Goal: Transaction & Acquisition: Purchase product/service

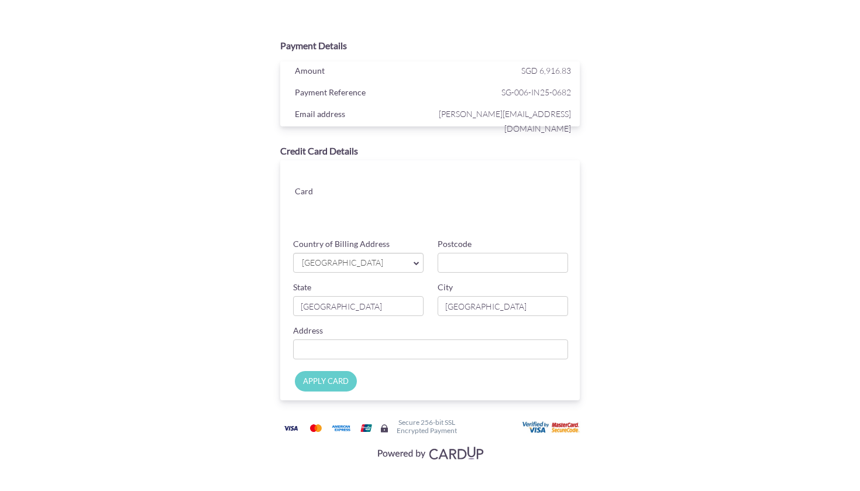
click at [304, 184] on div "Card" at bounding box center [322, 193] width 73 height 18
click at [386, 270] on link "Singapore" at bounding box center [358, 263] width 130 height 20
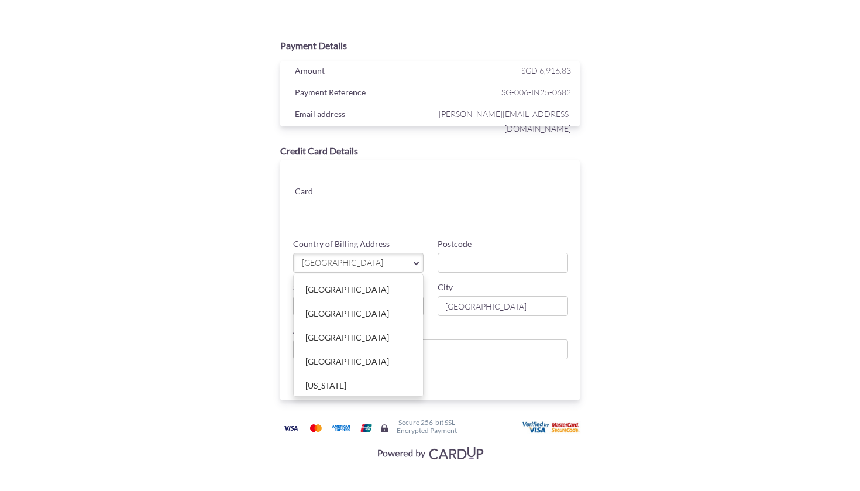
click at [387, 270] on link "[GEOGRAPHIC_DATA]" at bounding box center [358, 263] width 130 height 20
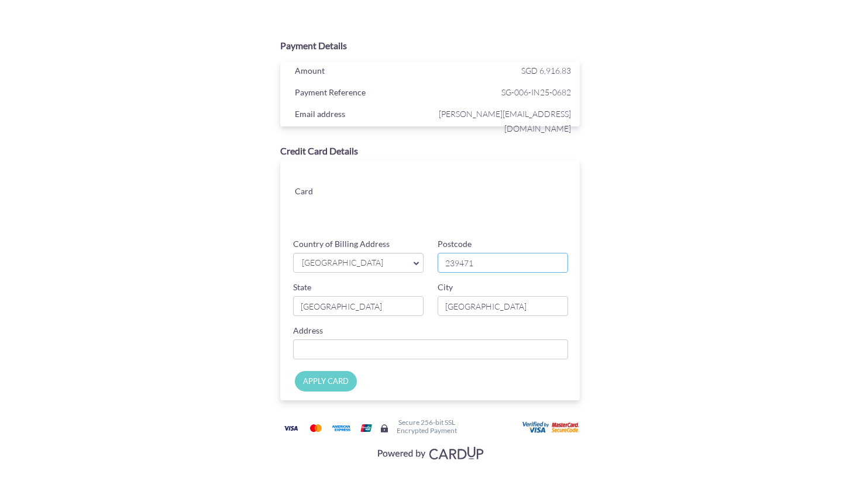
type input "239471"
type input "200 Kim Seng Road #20-04 The Cosmopolitan Singapore"
click at [346, 377] on input "APPLY CARD" at bounding box center [326, 381] width 62 height 20
type input "Applying..."
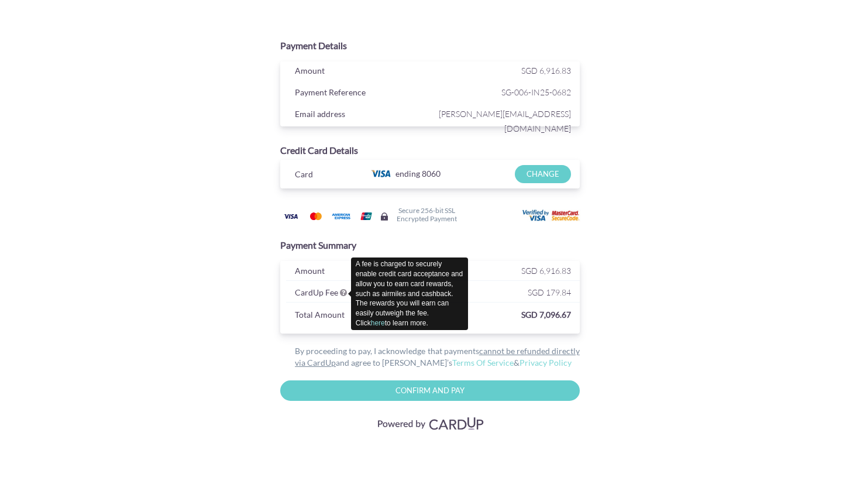
click at [345, 294] on icon at bounding box center [343, 292] width 7 height 8
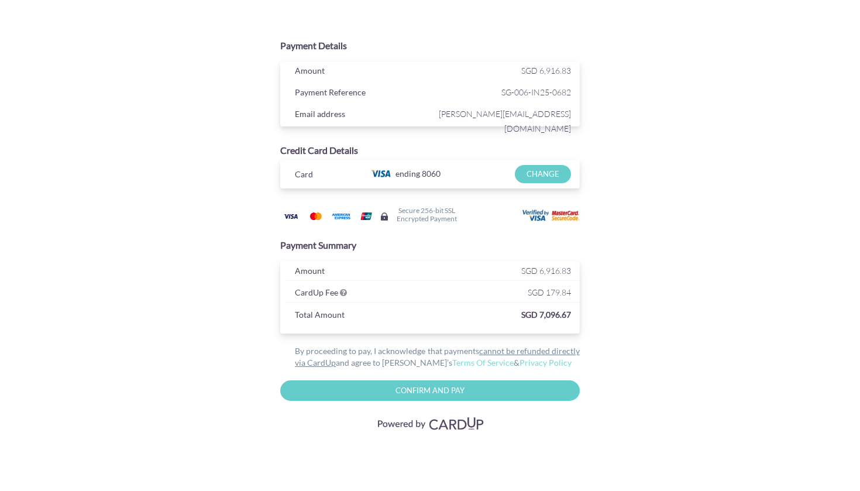
drag, startPoint x: 375, startPoint y: 319, endPoint x: 370, endPoint y: 315, distance: 6.2
click at [374, 319] on div "Total Amount" at bounding box center [335, 316] width 98 height 18
click at [338, 288] on div "CardUp Fee" at bounding box center [359, 294] width 147 height 18
drag, startPoint x: 343, startPoint y: 291, endPoint x: 378, endPoint y: 304, distance: 37.4
click at [378, 304] on div "Amount SGD 6,916.83 CardUp Fee SGD 179.84 Total Amount SGD 7,096.67" at bounding box center [430, 297] width 300 height 73
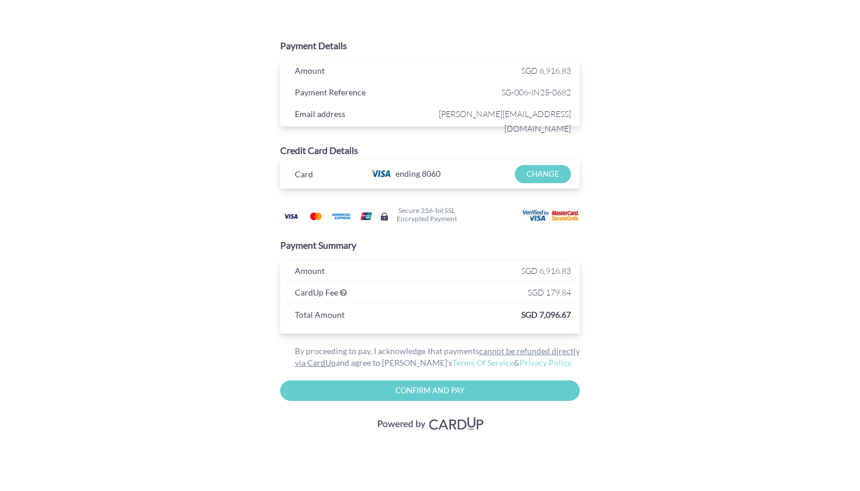
click at [652, 266] on div "Payment Details Amount SGD 6,916.83 Payment Reference SG-006-IN25-0682 Email ad…" at bounding box center [430, 233] width 570 height 401
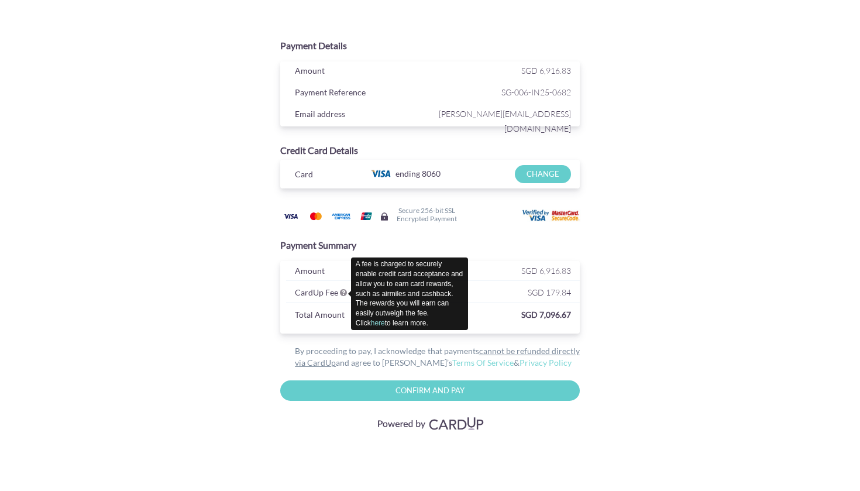
click at [345, 291] on icon at bounding box center [343, 292] width 7 height 8
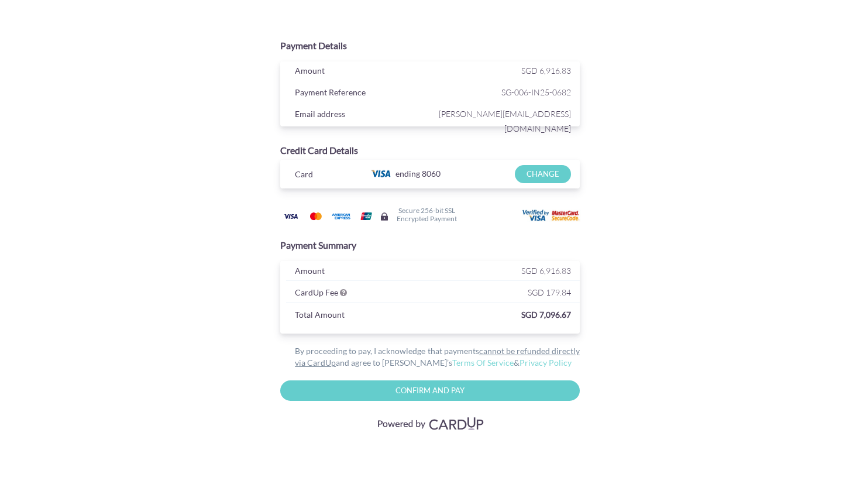
click at [463, 388] on input "Confirm and Pay" at bounding box center [430, 390] width 300 height 20
type input "Please wait..."
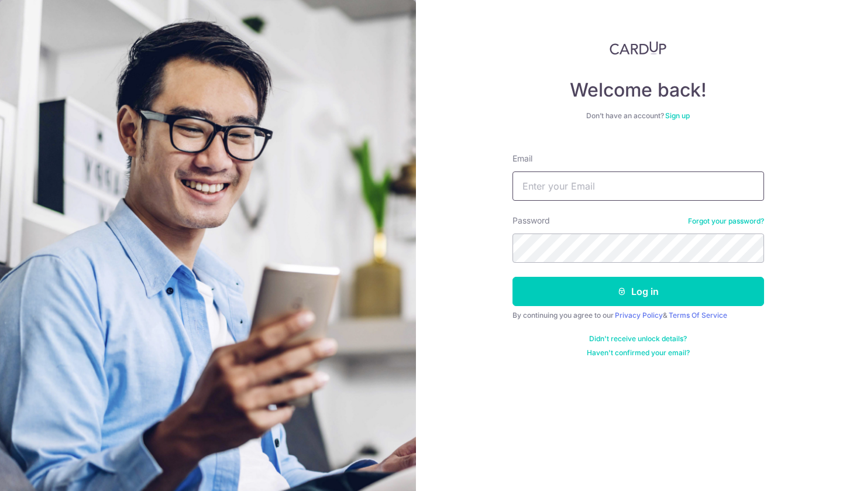
type input "[PERSON_NAME][EMAIL_ADDRESS][DOMAIN_NAME]"
click at [705, 220] on link "Forgot your password?" at bounding box center [726, 220] width 76 height 9
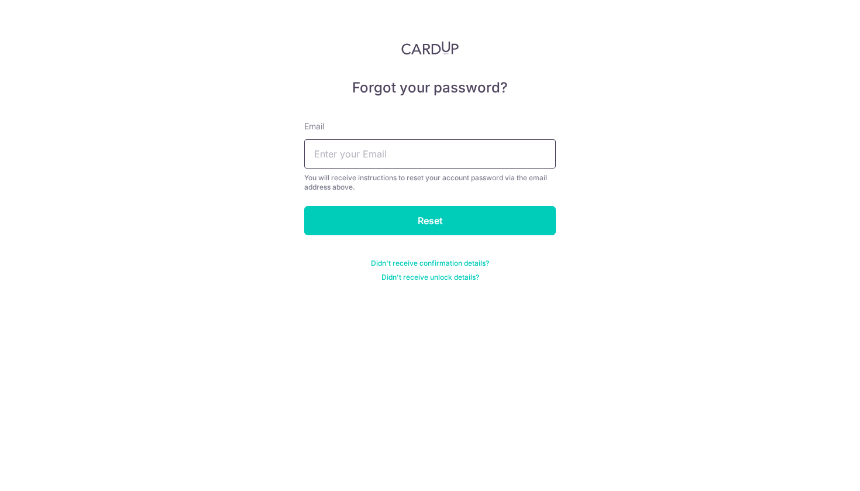
click at [424, 157] on input "text" at bounding box center [430, 153] width 252 height 29
type input "g.sato.1989@gmail.com"
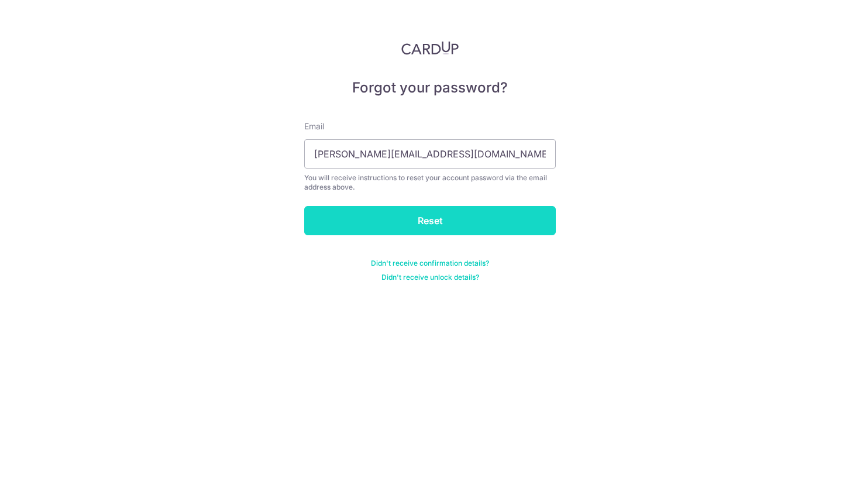
click at [387, 226] on input "Reset" at bounding box center [430, 220] width 252 height 29
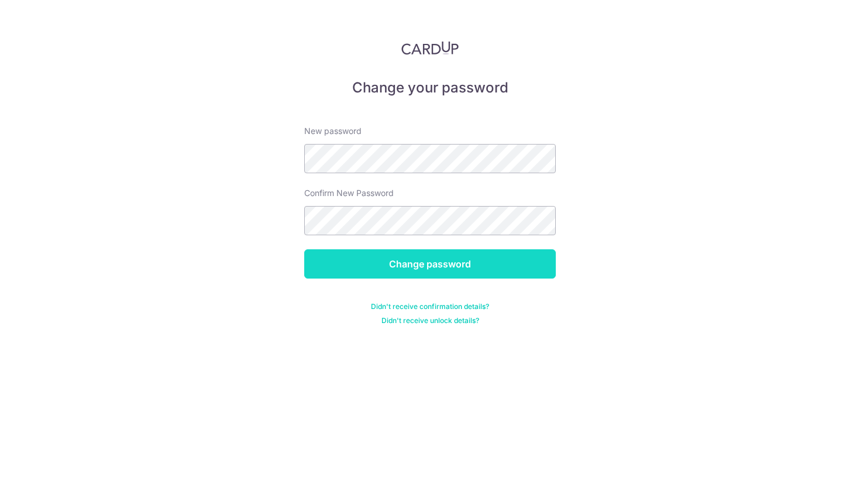
click at [434, 262] on input "Change password" at bounding box center [430, 263] width 252 height 29
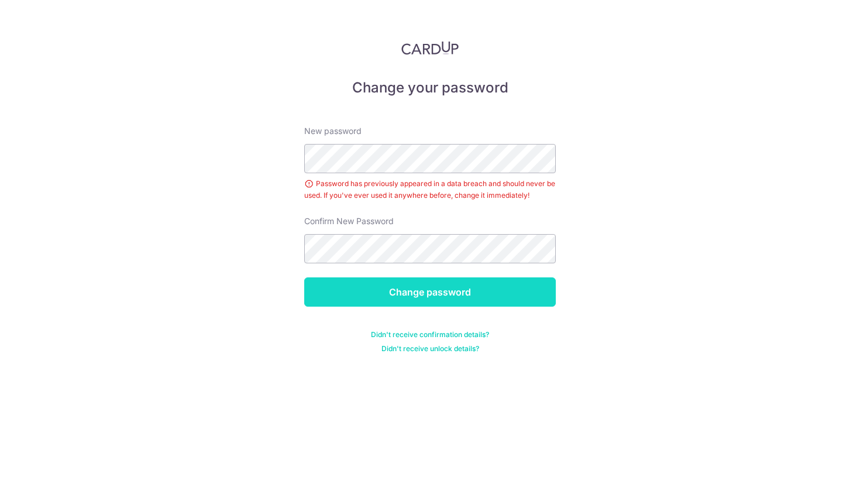
click at [445, 303] on input "Change password" at bounding box center [430, 291] width 252 height 29
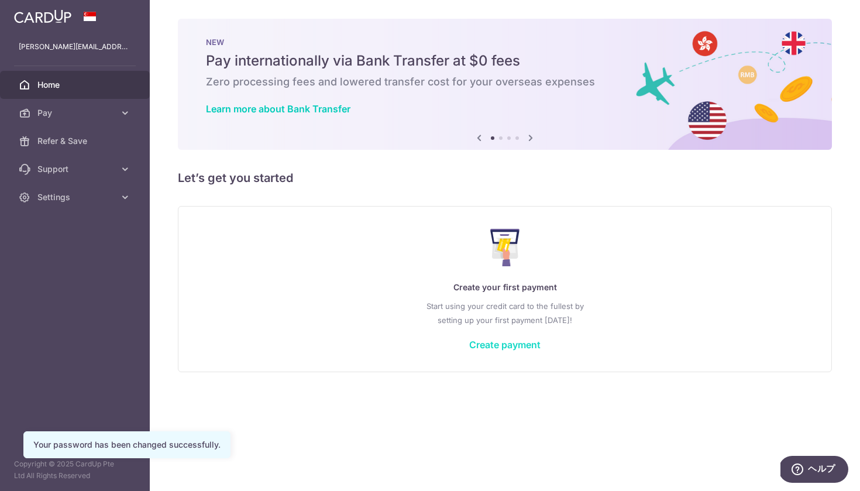
click at [504, 345] on link "Create payment" at bounding box center [504, 345] width 71 height 12
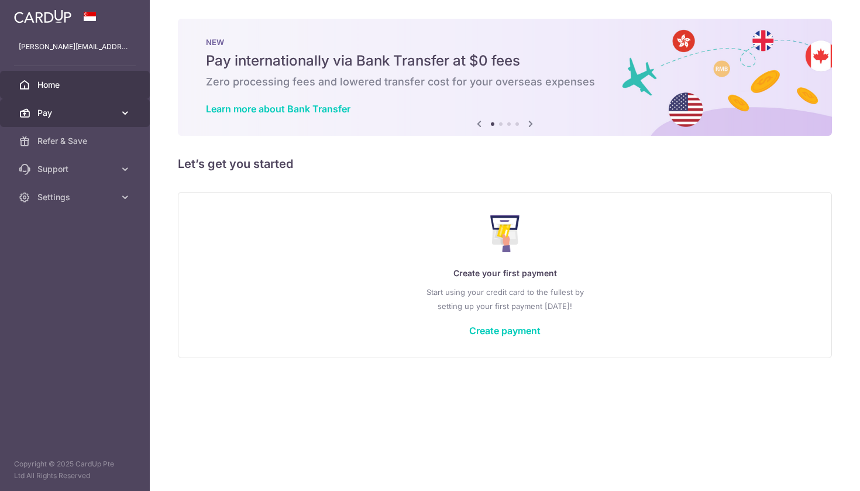
click at [85, 106] on link "Pay" at bounding box center [75, 113] width 150 height 28
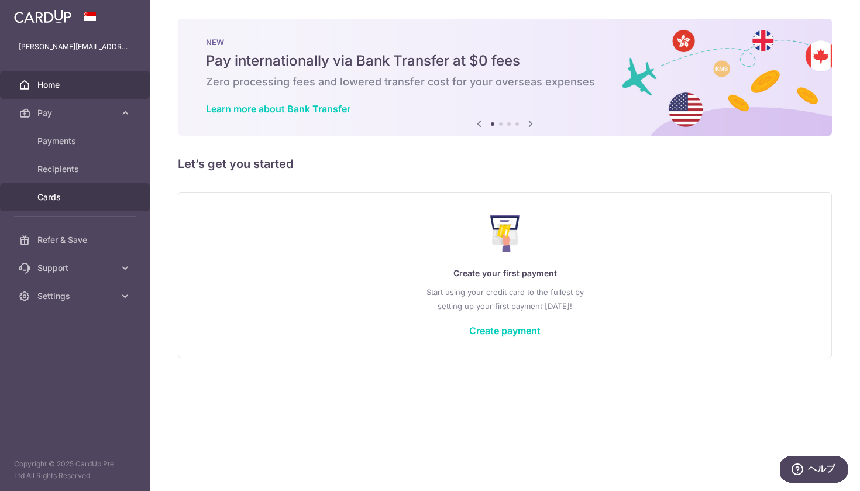
click at [53, 192] on span "Cards" at bounding box center [75, 197] width 77 height 12
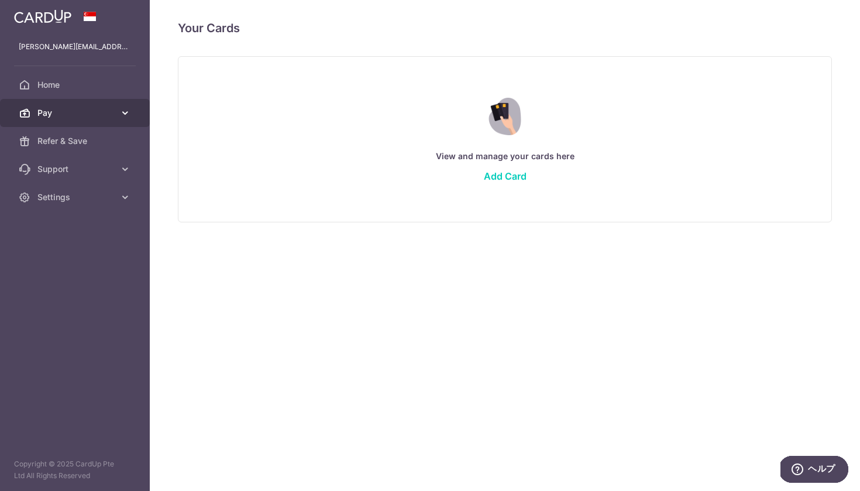
click at [65, 122] on link "Pay" at bounding box center [75, 113] width 150 height 28
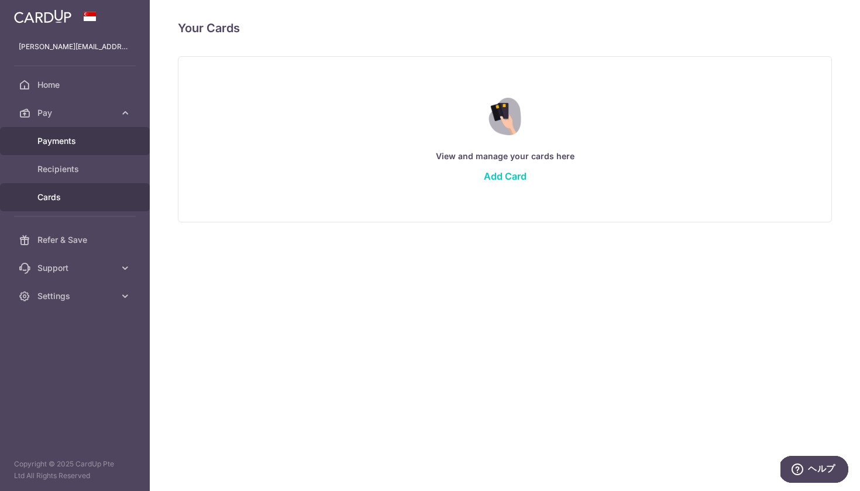
click at [56, 145] on span "Payments" at bounding box center [75, 141] width 77 height 12
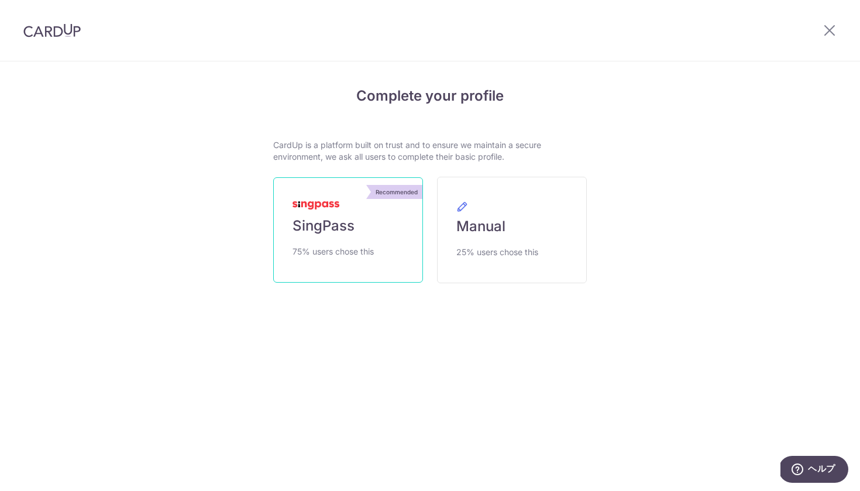
click at [373, 243] on link "Recommended SingPass 75% users chose this" at bounding box center [348, 229] width 150 height 105
click at [367, 217] on link "Recommended SingPass 75% users chose this" at bounding box center [348, 229] width 150 height 105
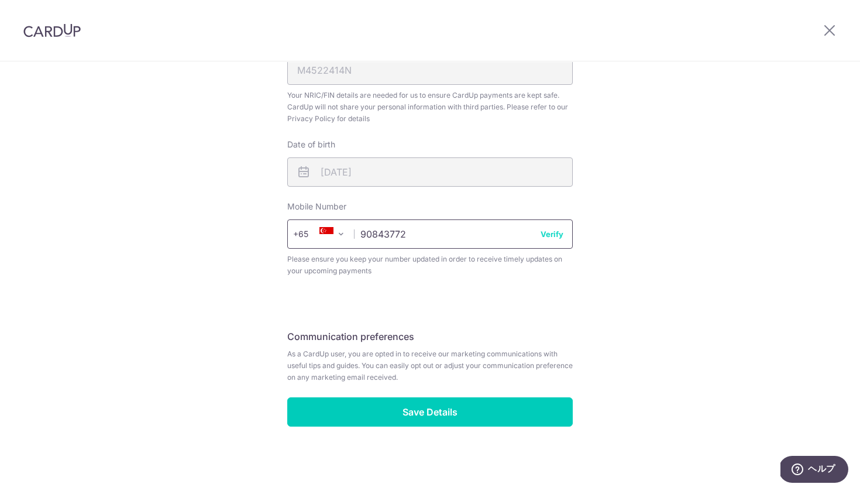
scroll to position [376, 0]
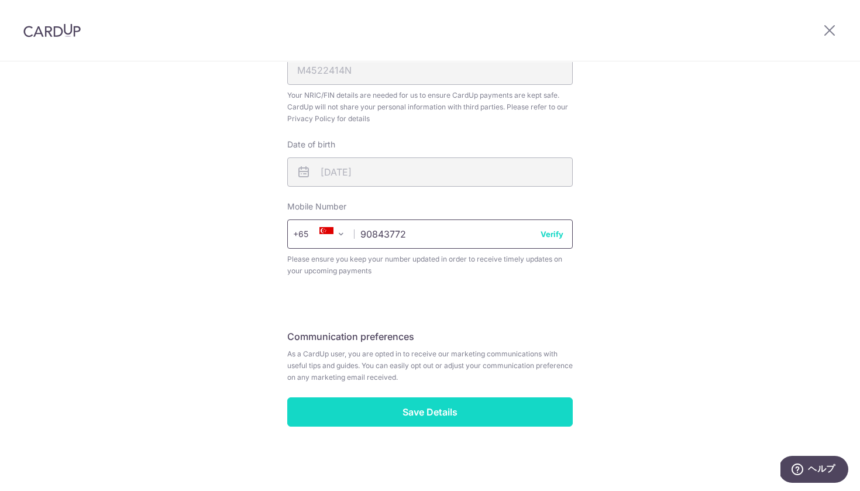
type input "90843772"
click at [476, 405] on input "Save Details" at bounding box center [429, 411] width 285 height 29
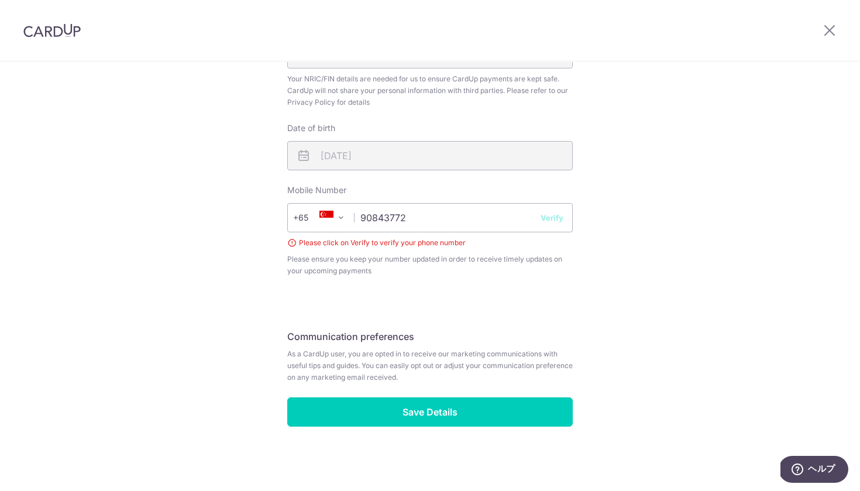
click at [553, 221] on button "Verify" at bounding box center [552, 218] width 23 height 12
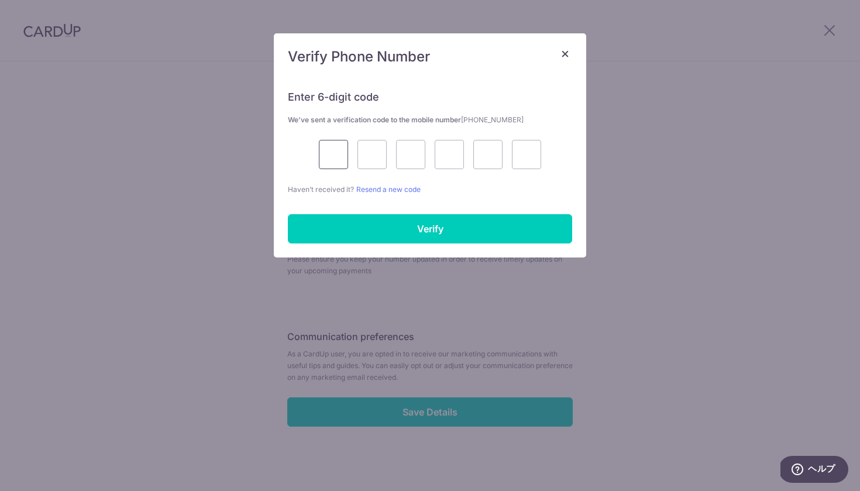
click at [340, 147] on input "text" at bounding box center [333, 154] width 29 height 29
type input "2"
type input "4"
type input "9"
type input "6"
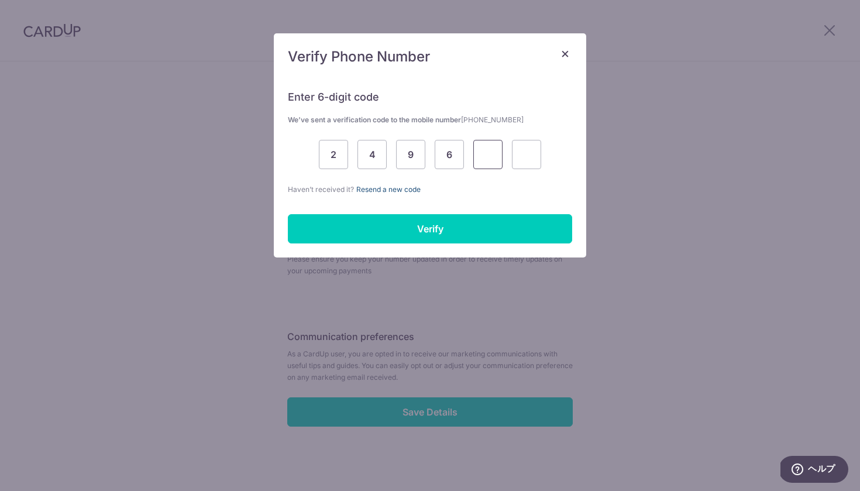
type input "3"
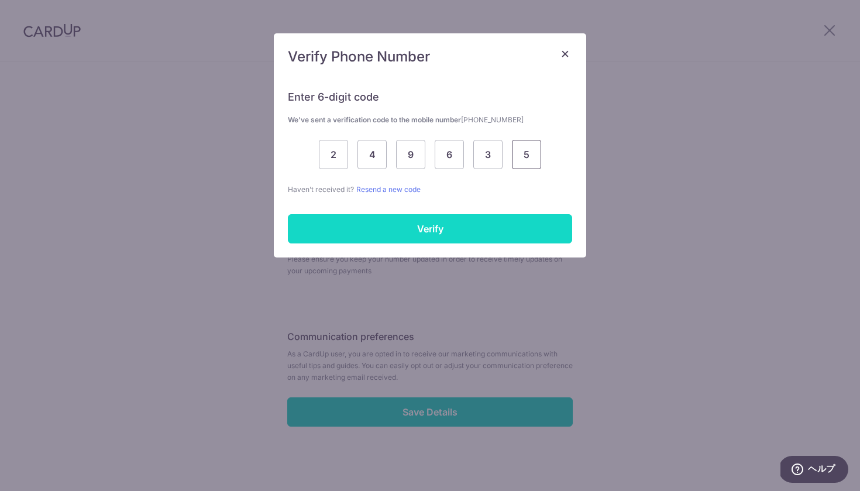
type input "5"
click at [438, 230] on input "Verify" at bounding box center [430, 228] width 284 height 29
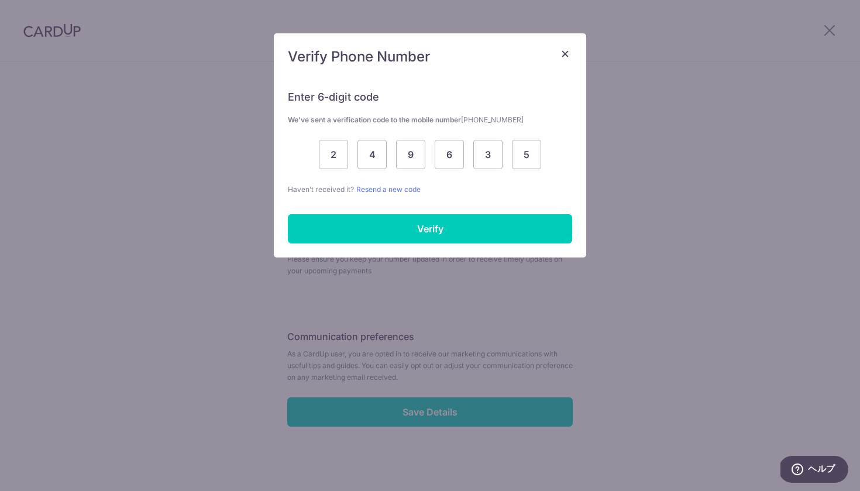
scroll to position [376, 0]
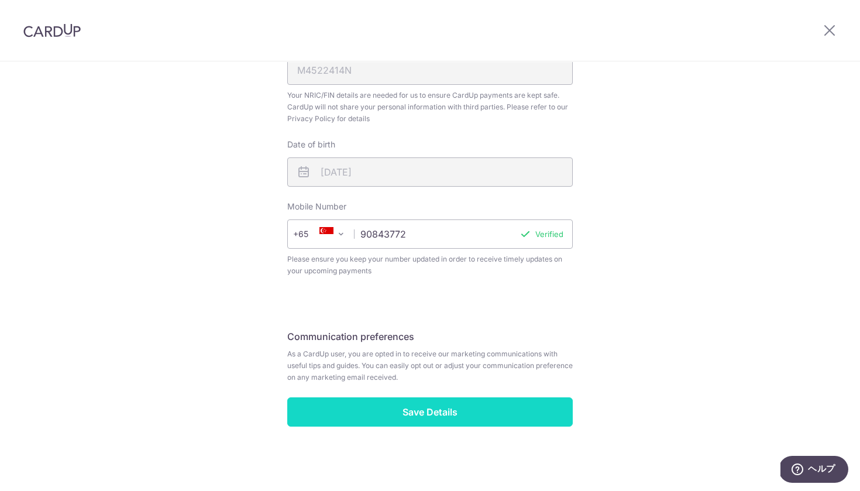
click at [449, 410] on input "Save Details" at bounding box center [429, 411] width 285 height 29
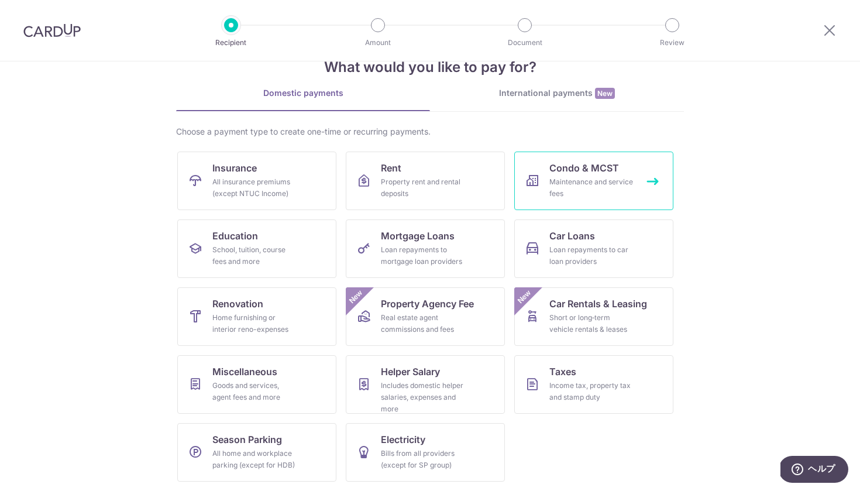
scroll to position [33, 0]
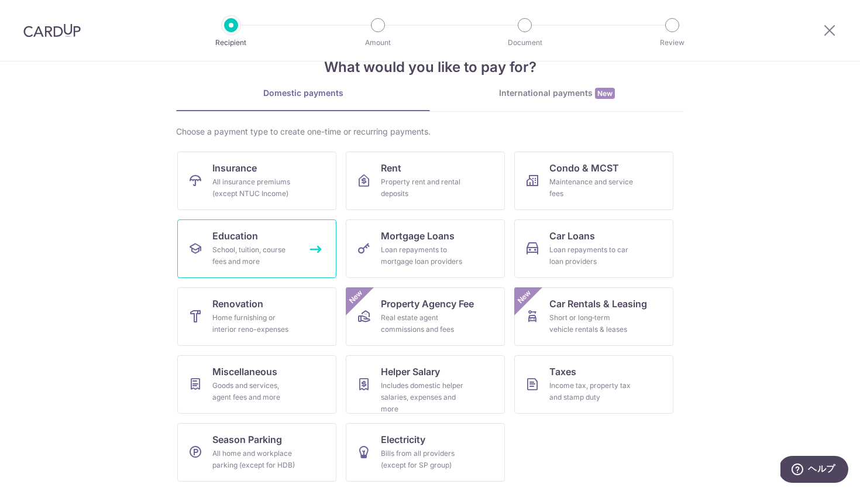
click at [263, 256] on div "School, tuition, course fees and more" at bounding box center [254, 255] width 84 height 23
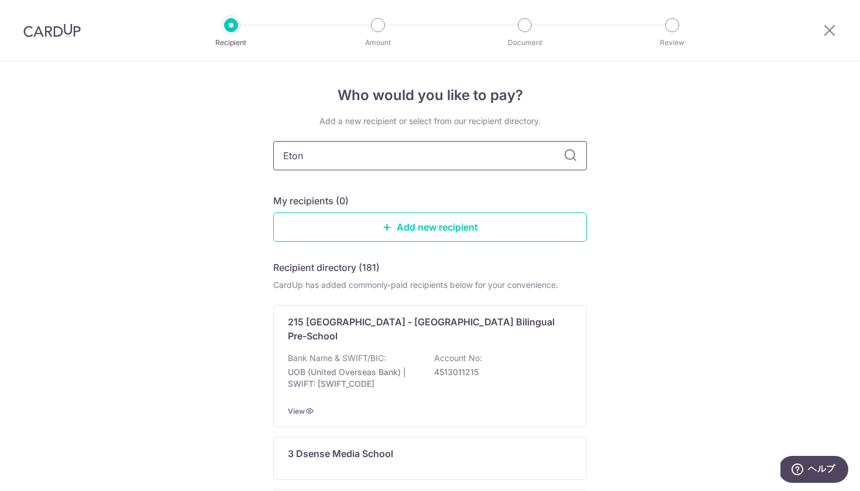
type input "Eton"
click at [570, 154] on icon at bounding box center [570, 156] width 14 height 14
click at [385, 155] on input "Eton" at bounding box center [430, 155] width 314 height 29
type input "Etonhouse"
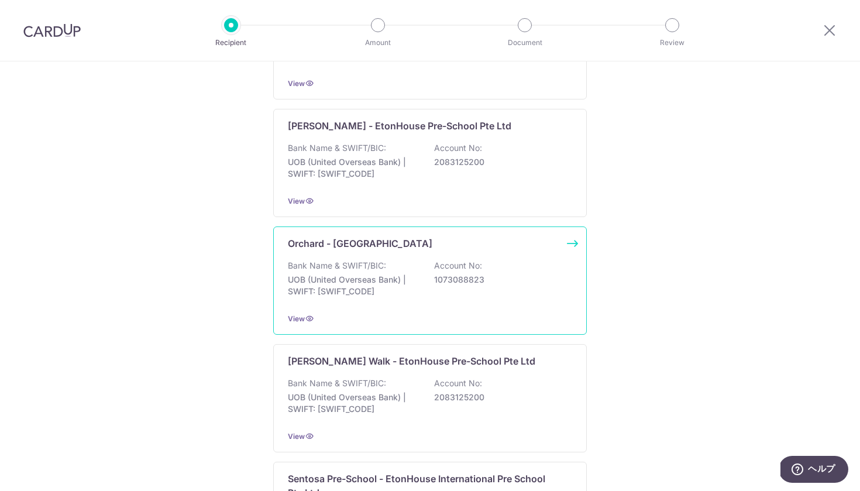
scroll to position [900, 0]
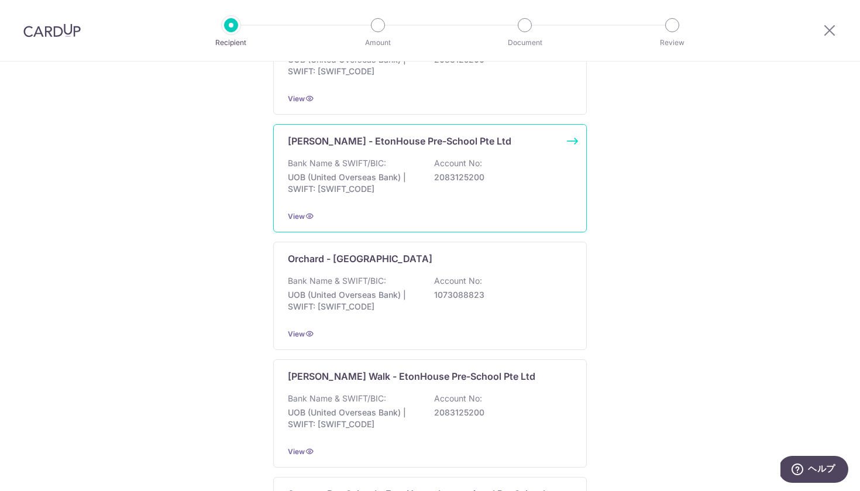
click at [467, 194] on div "Newton - EtonHouse Pre-School Pte Ltd Bank Name & SWIFT/BIC: UOB (United Overse…" at bounding box center [430, 178] width 314 height 108
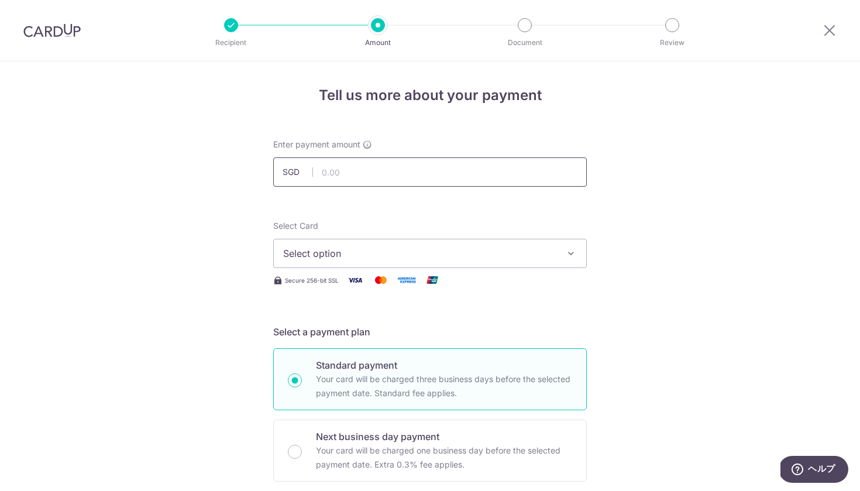
click at [439, 171] on input "text" at bounding box center [430, 171] width 314 height 29
click at [462, 246] on span "Select option" at bounding box center [419, 253] width 273 height 14
click at [394, 289] on span "Add credit card" at bounding box center [440, 286] width 273 height 12
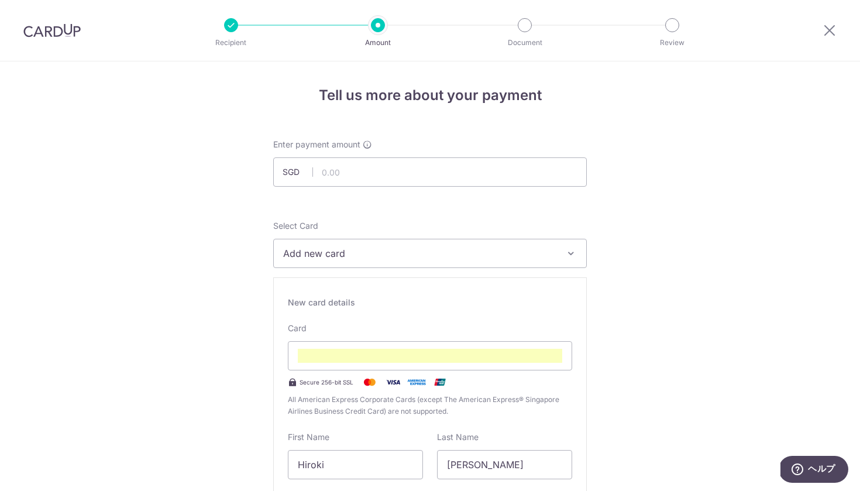
click at [566, 386] on div "Secure 256-bit SSL" at bounding box center [430, 382] width 284 height 14
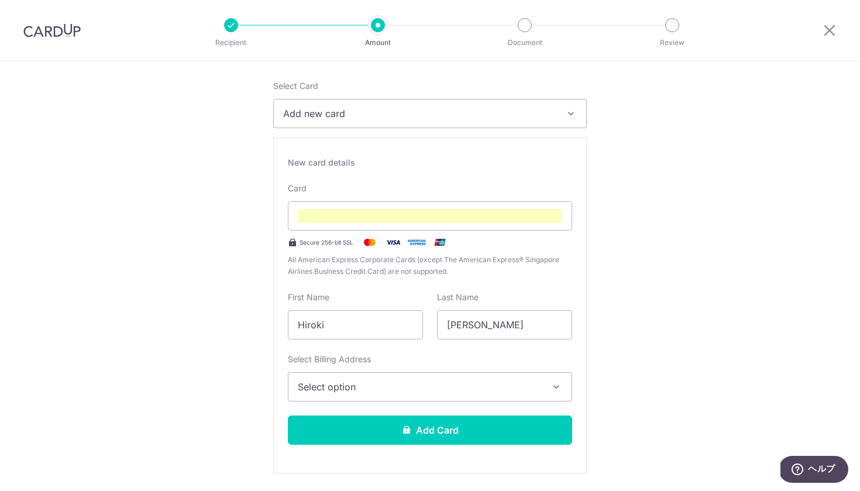
scroll to position [143, 0]
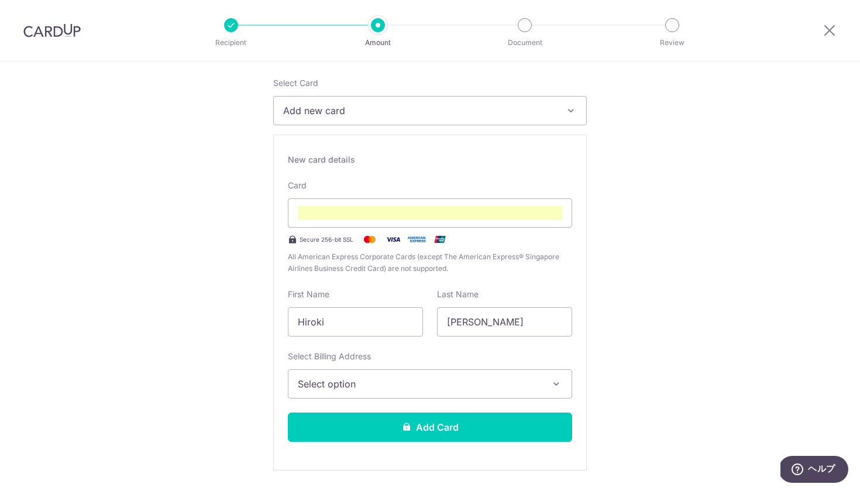
click at [566, 386] on button "Select option" at bounding box center [430, 383] width 284 height 29
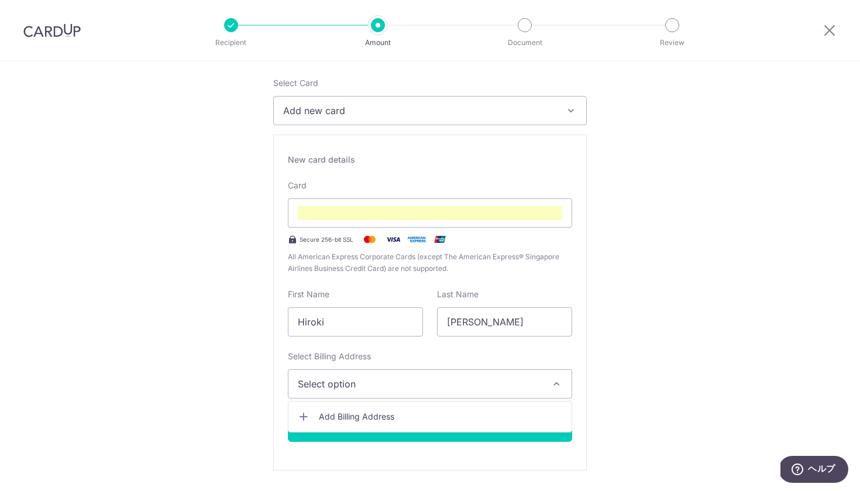
click at [508, 414] on span "Add Billing Address" at bounding box center [440, 417] width 243 height 12
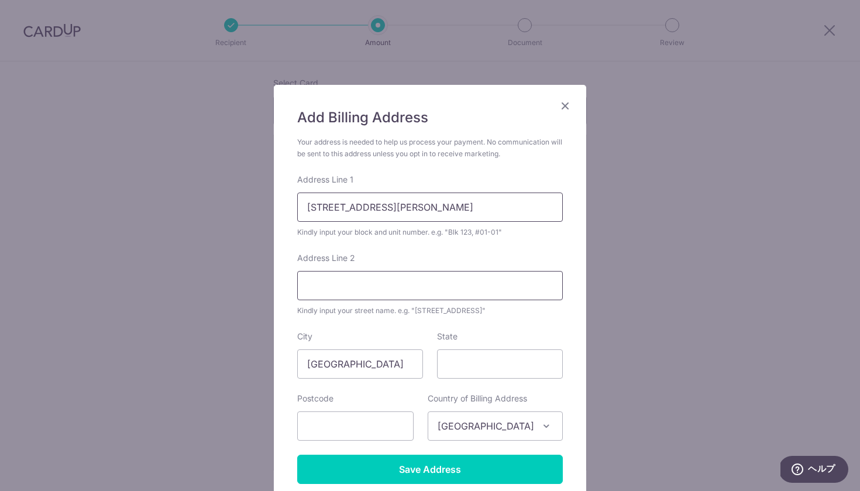
type input "200 Kim Seng Road #20-04"
type input "T"
drag, startPoint x: 396, startPoint y: 208, endPoint x: 282, endPoint y: 205, distance: 114.1
click at [282, 205] on div "Add Billing Address Your address is needed to help us process your payment. No …" at bounding box center [430, 296] width 312 height 422
type input "#20-04 The Cosmopolitan"
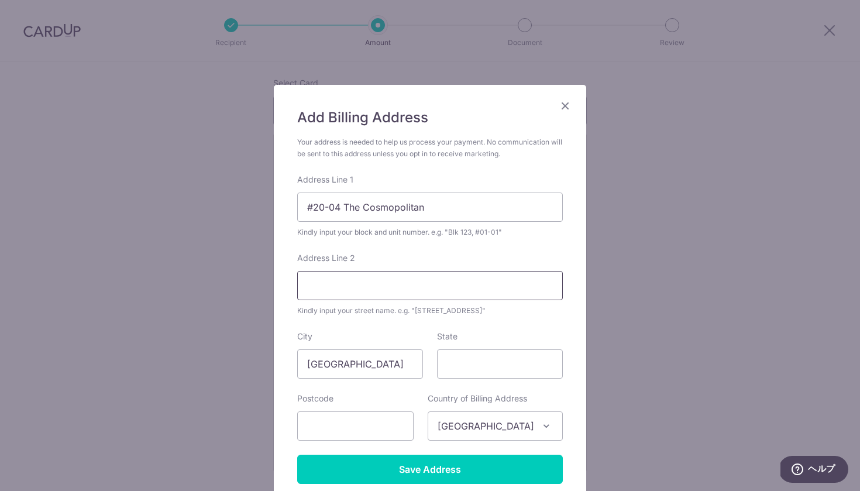
click at [305, 283] on input "Address Line 2" at bounding box center [430, 285] width 266 height 29
type input "200 Kim Seng Road"
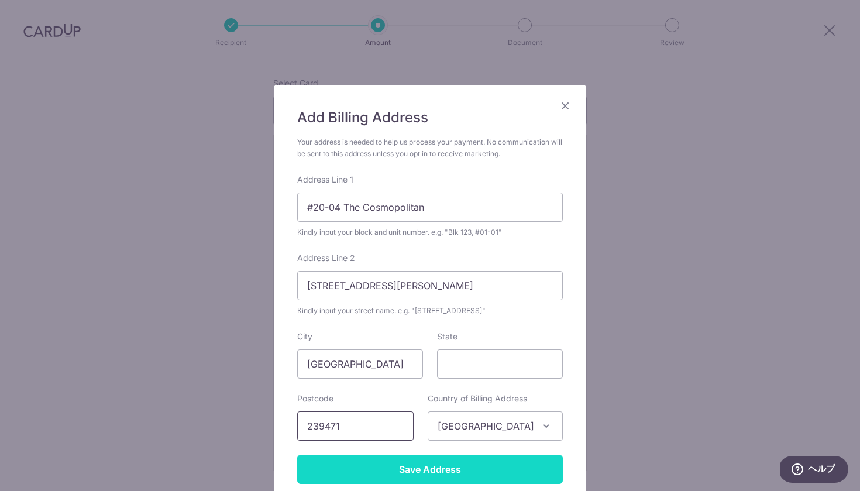
type input "239471"
click at [434, 460] on input "Save Address" at bounding box center [430, 469] width 266 height 29
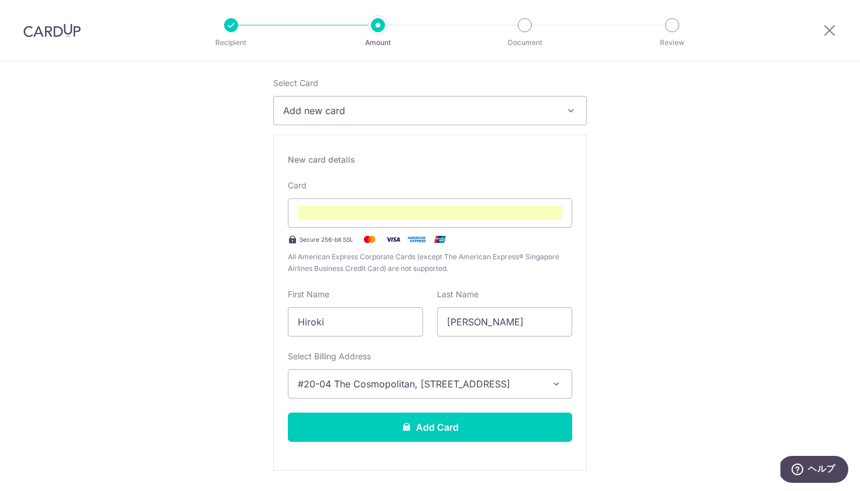
scroll to position [210, 0]
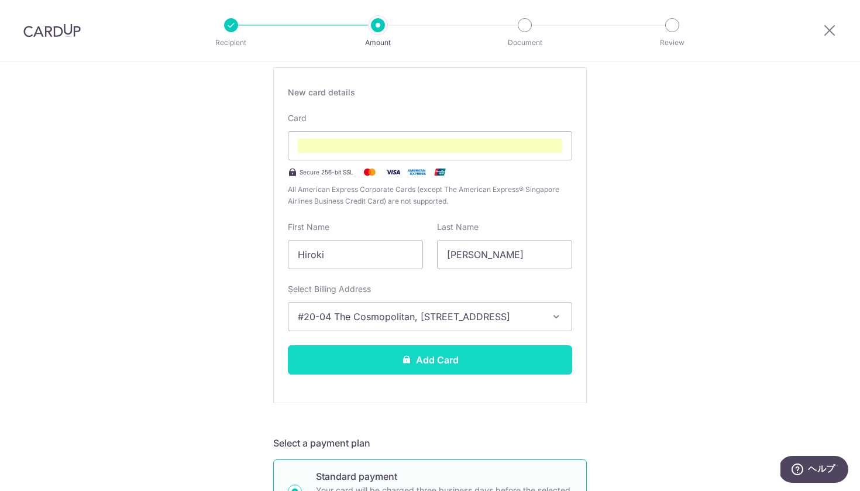
click at [462, 363] on button "Add Card" at bounding box center [430, 359] width 284 height 29
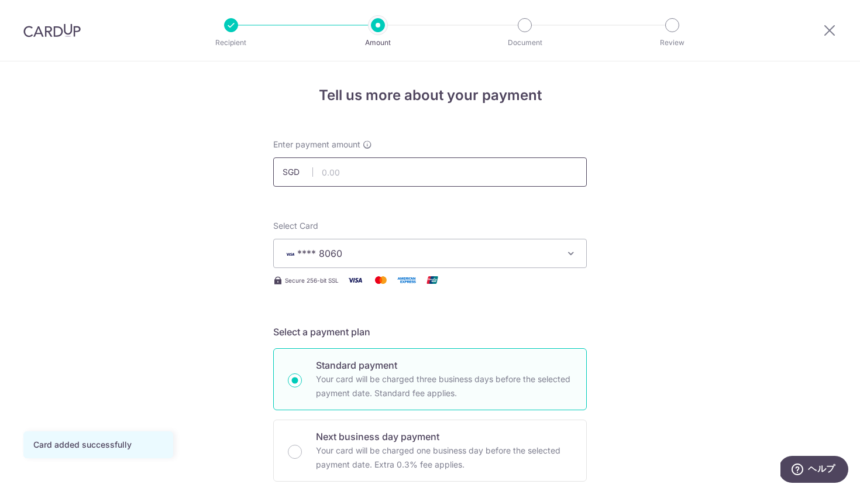
click at [465, 170] on input "text" at bounding box center [430, 171] width 314 height 29
type input "6,916.83"
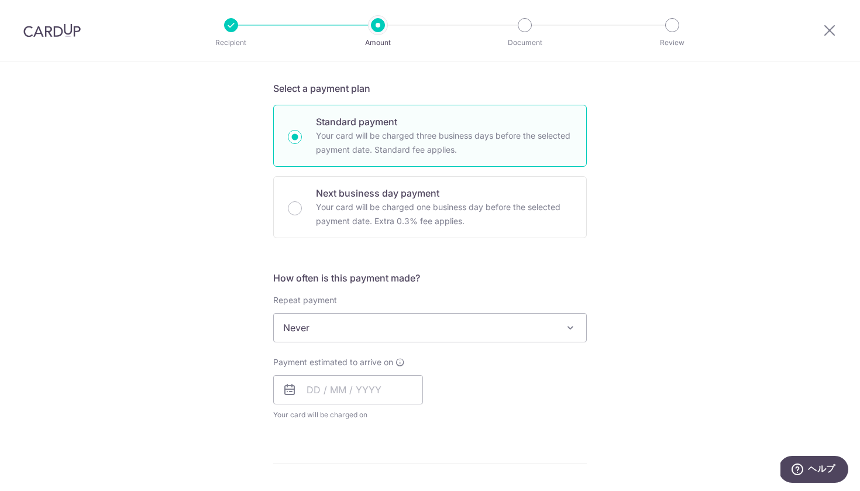
scroll to position [244, 0]
click at [577, 321] on span "Never" at bounding box center [430, 327] width 312 height 28
click at [577, 321] on span at bounding box center [570, 327] width 14 height 14
click at [373, 388] on input "text" at bounding box center [348, 388] width 150 height 29
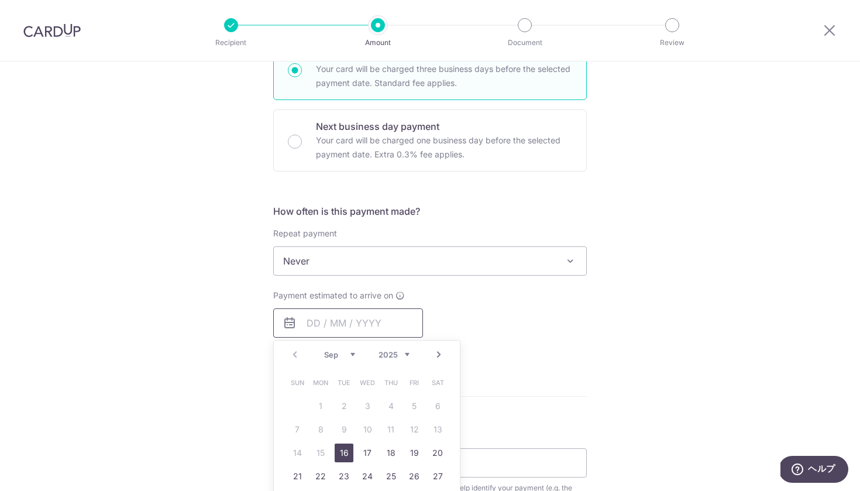
scroll to position [364, 0]
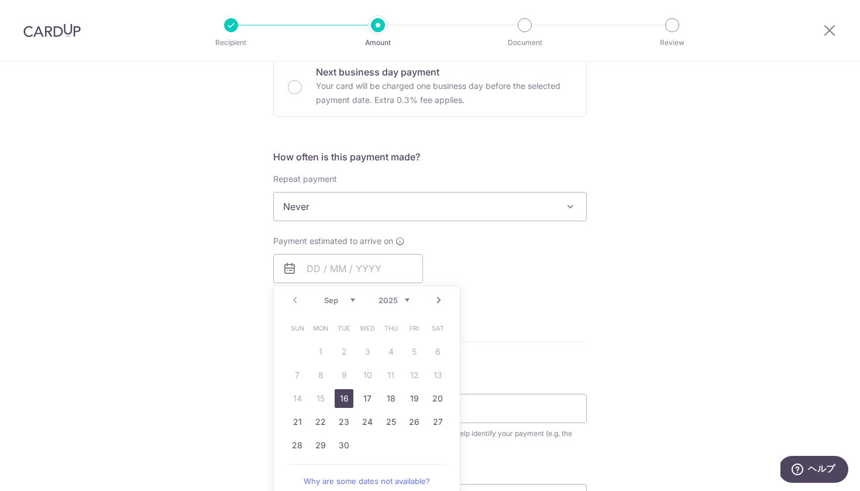
click at [346, 399] on link "16" at bounding box center [344, 398] width 19 height 19
type input "[DATE]"
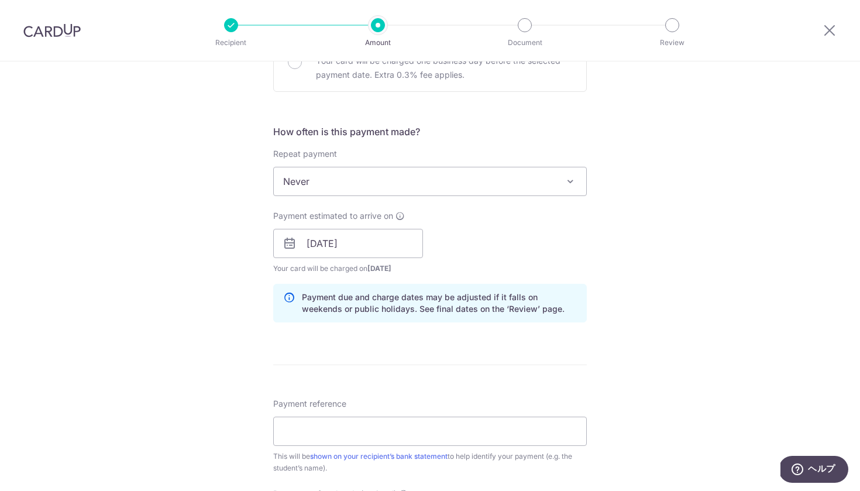
scroll to position [334, 0]
